Goal: Transaction & Acquisition: Book appointment/travel/reservation

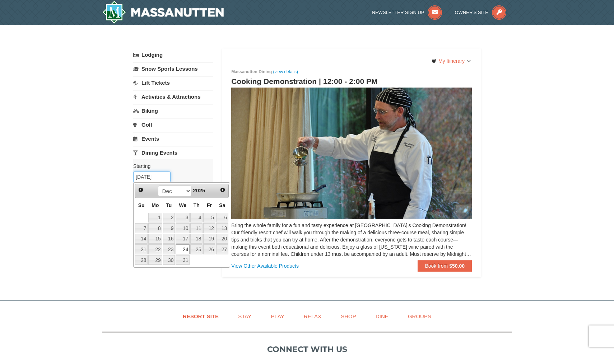
click at [163, 178] on input "[DATE]" at bounding box center [151, 177] width 37 height 11
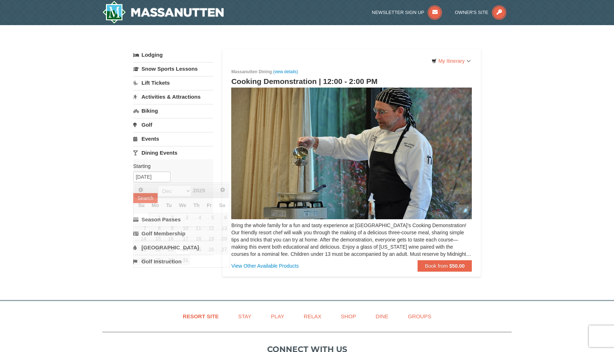
click at [181, 167] on label "Starting Please format dates MM/DD/YYYY Please format dates MM/DD/YYYY" at bounding box center [170, 166] width 75 height 7
click at [437, 263] on span "Book from" at bounding box center [436, 266] width 23 height 6
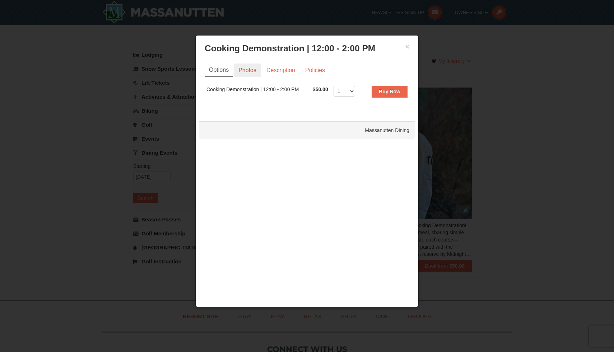
click at [256, 72] on link "Photos" at bounding box center [247, 71] width 27 height 14
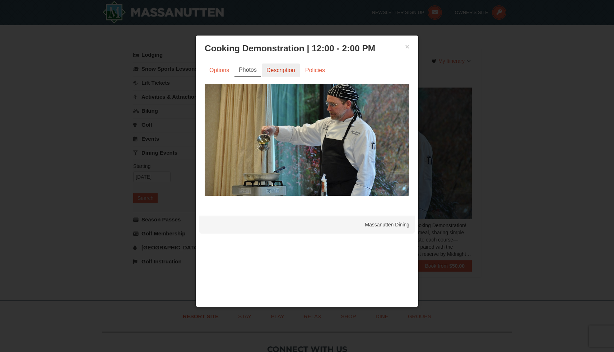
click at [275, 74] on link "Description" at bounding box center [281, 71] width 38 height 14
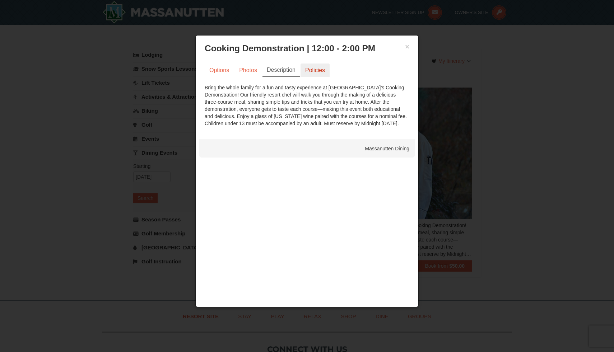
click at [305, 72] on link "Policies" at bounding box center [314, 71] width 29 height 14
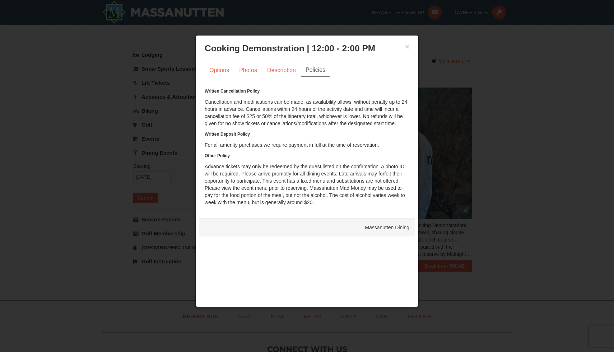
click at [407, 53] on div "× Cooking Demonstration | 12:00 - 2:00 PM Massanutten Dining" at bounding box center [306, 48] width 215 height 19
click at [406, 52] on h3 "Cooking Demonstration | 12:00 - 2:00 PM Massanutten Dining" at bounding box center [307, 48] width 205 height 9
click at [406, 48] on button "×" at bounding box center [407, 46] width 4 height 7
